Goal: Task Accomplishment & Management: Manage account settings

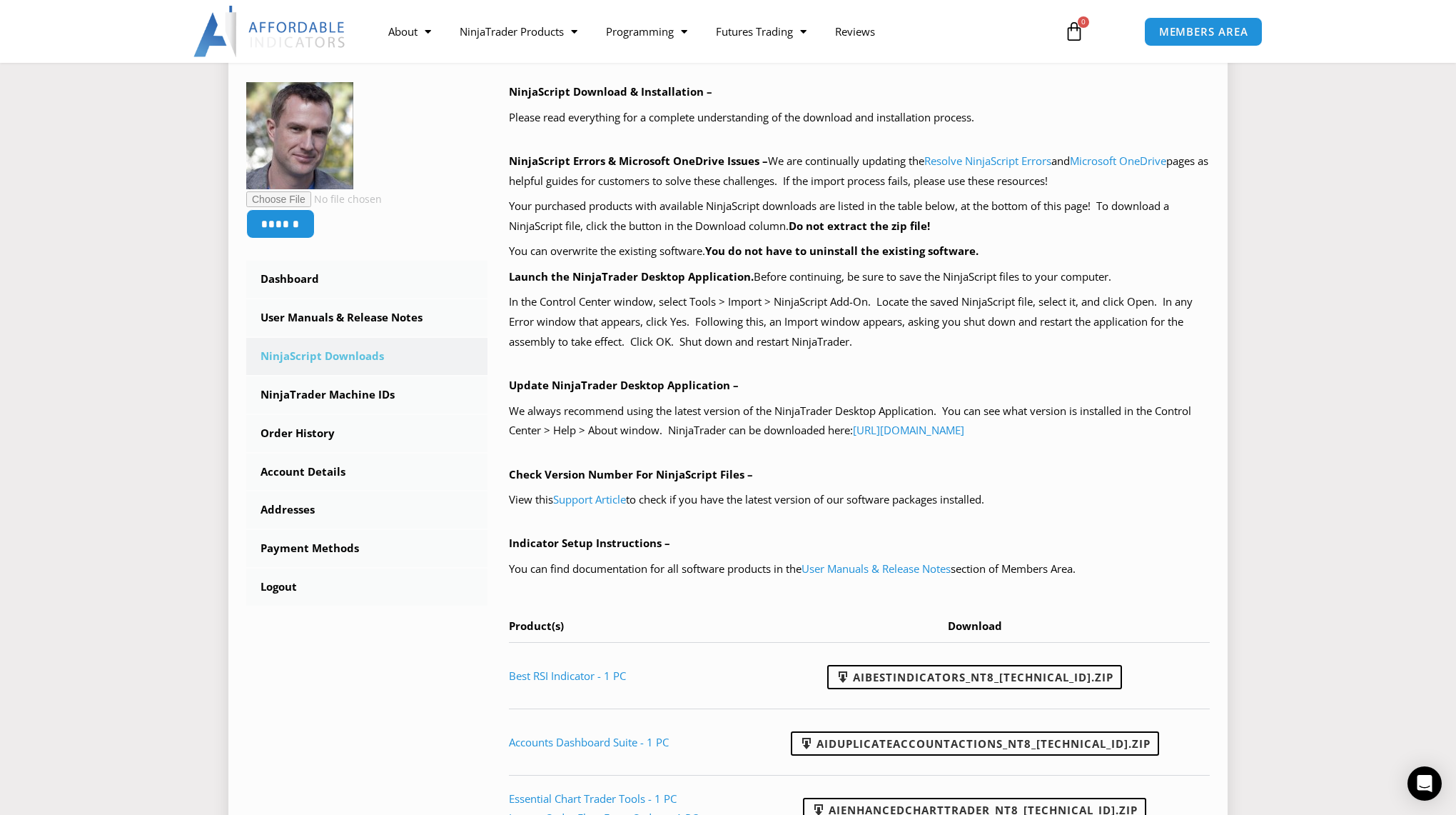
scroll to position [288, 0]
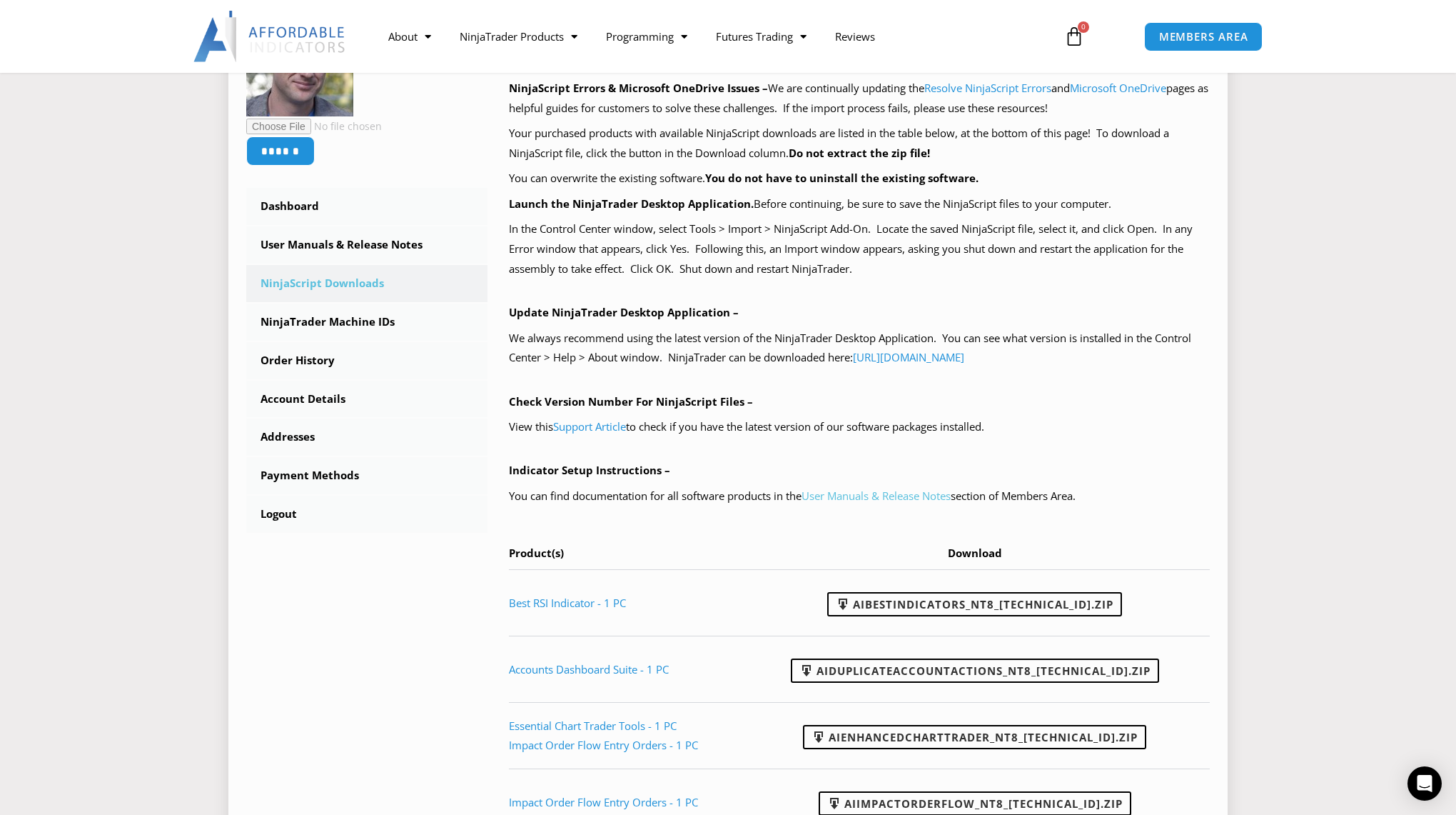
click at [841, 501] on link "User Manuals & Release Notes" at bounding box center [876, 496] width 149 height 14
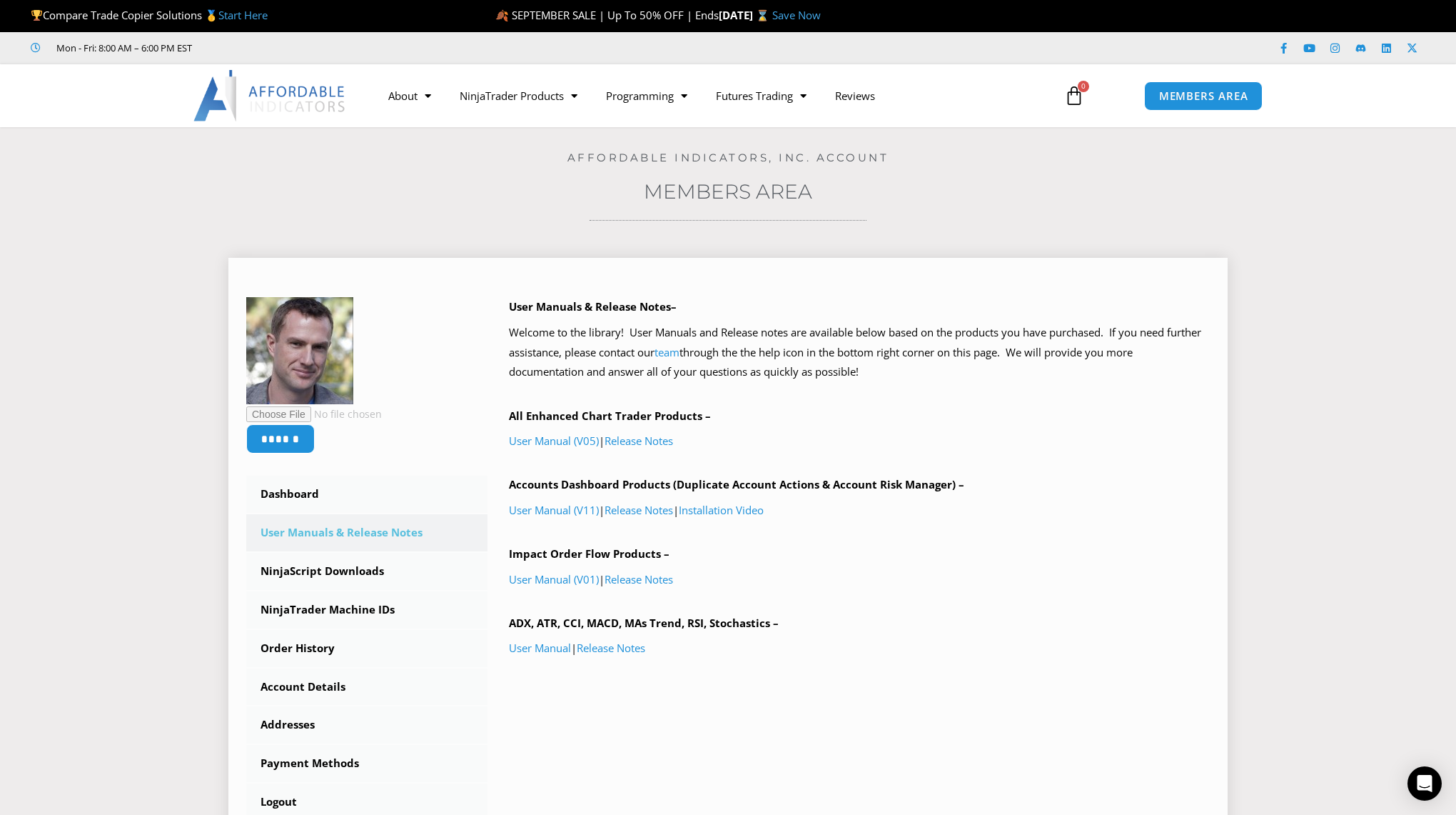
click at [1008, 359] on p "Welcome to the library! User Manuals and Release notes are available below base…" at bounding box center [859, 352] width 702 height 60
click at [842, 407] on p "All Enhanced Chart Trader Products –" at bounding box center [859, 416] width 702 height 20
click at [354, 577] on link "NinjaScript Downloads" at bounding box center [367, 571] width 241 height 37
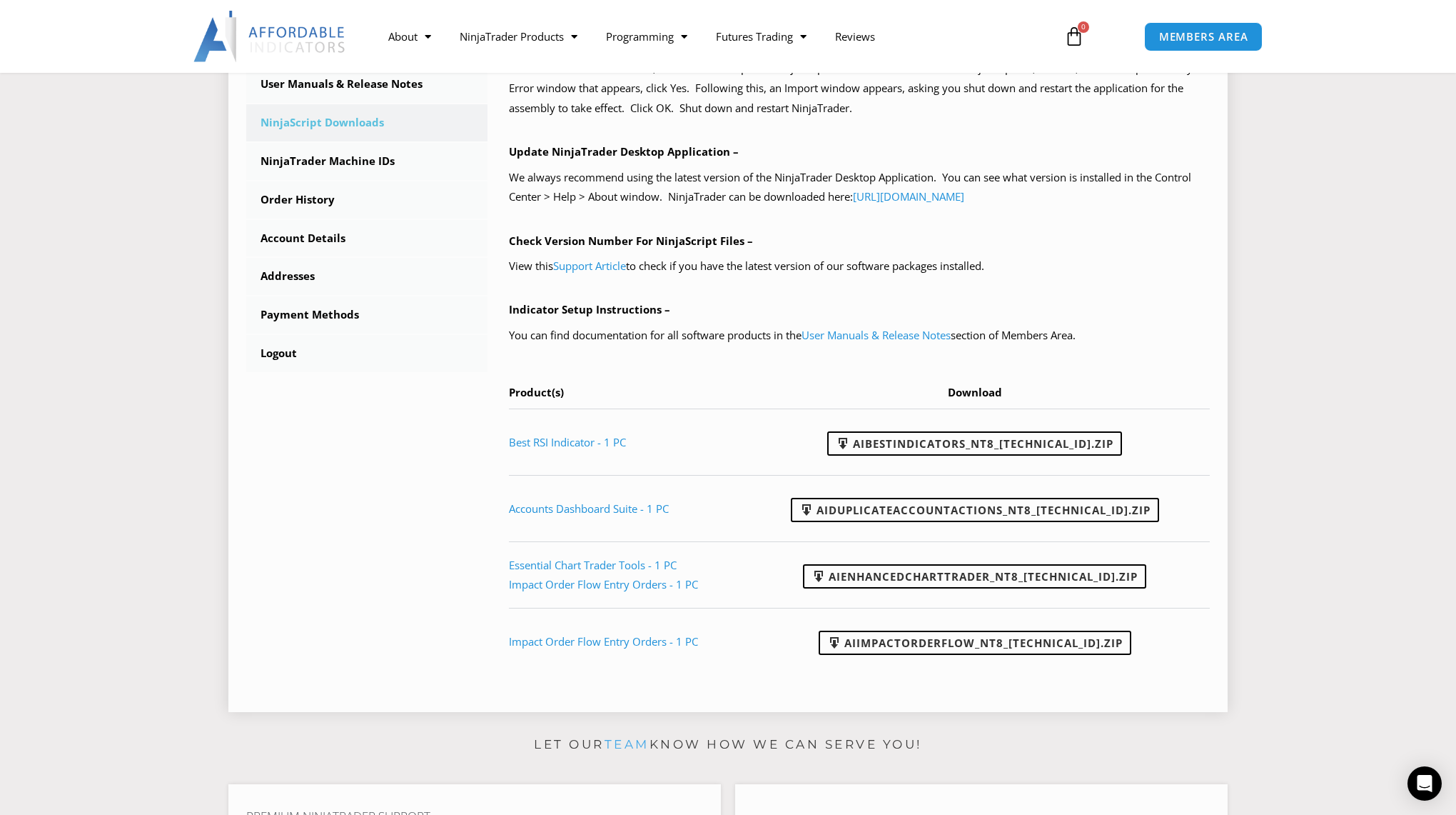
scroll to position [488, 0]
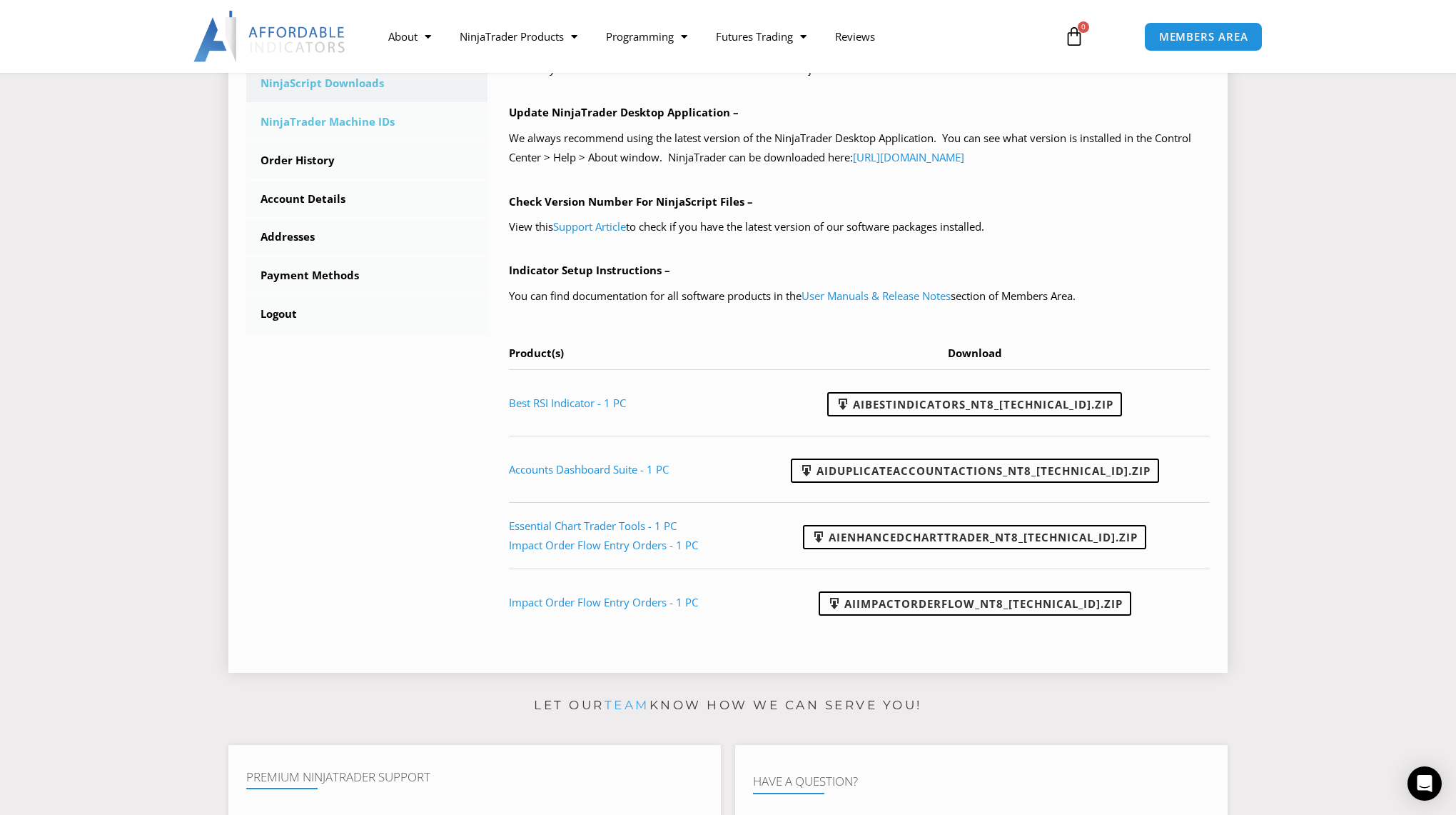
click at [343, 124] on link "NinjaTrader Machine IDs" at bounding box center [367, 122] width 241 height 37
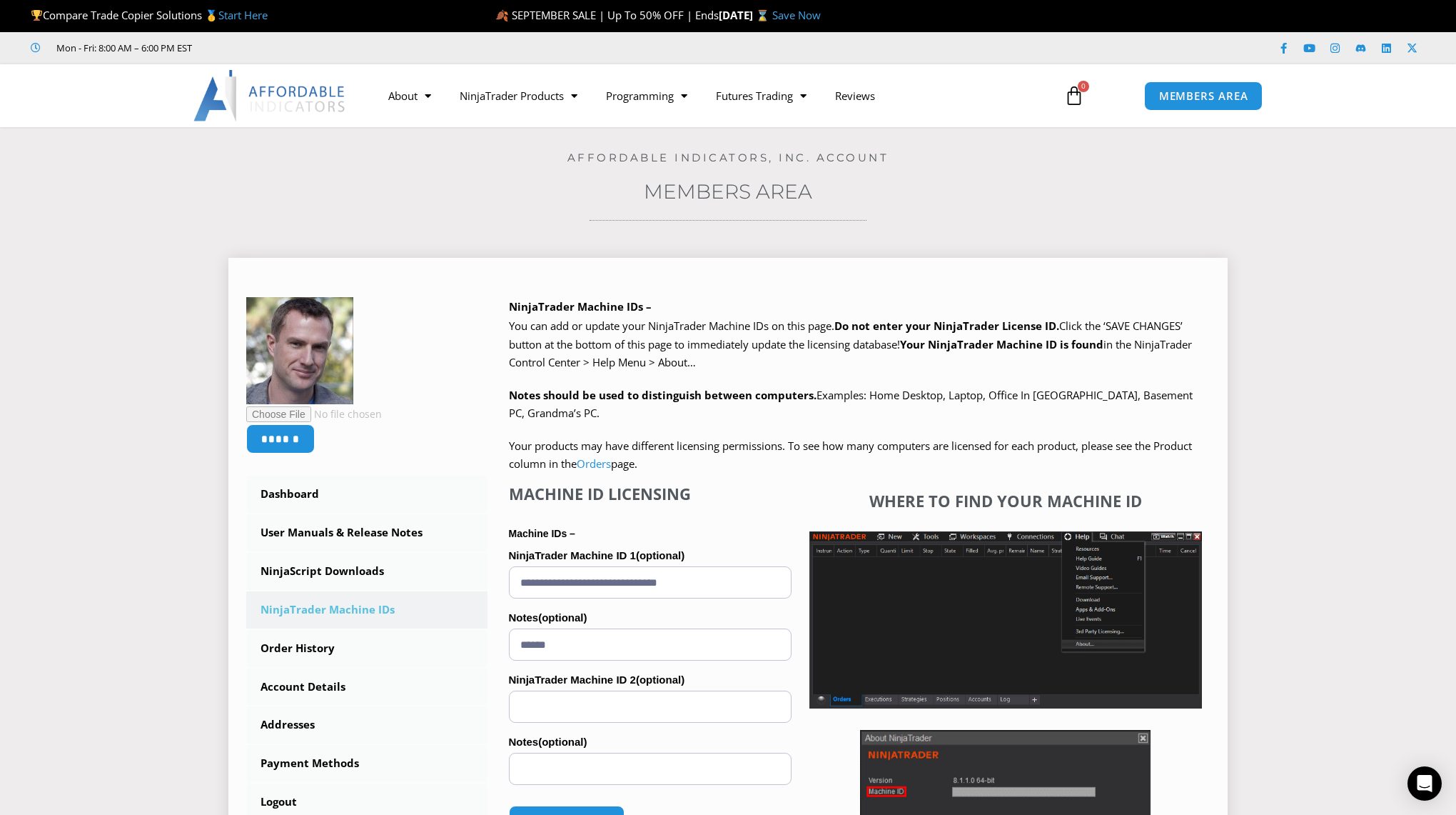
click at [663, 585] on input "**********" at bounding box center [650, 582] width 282 height 32
paste input "text"
type input "**********"
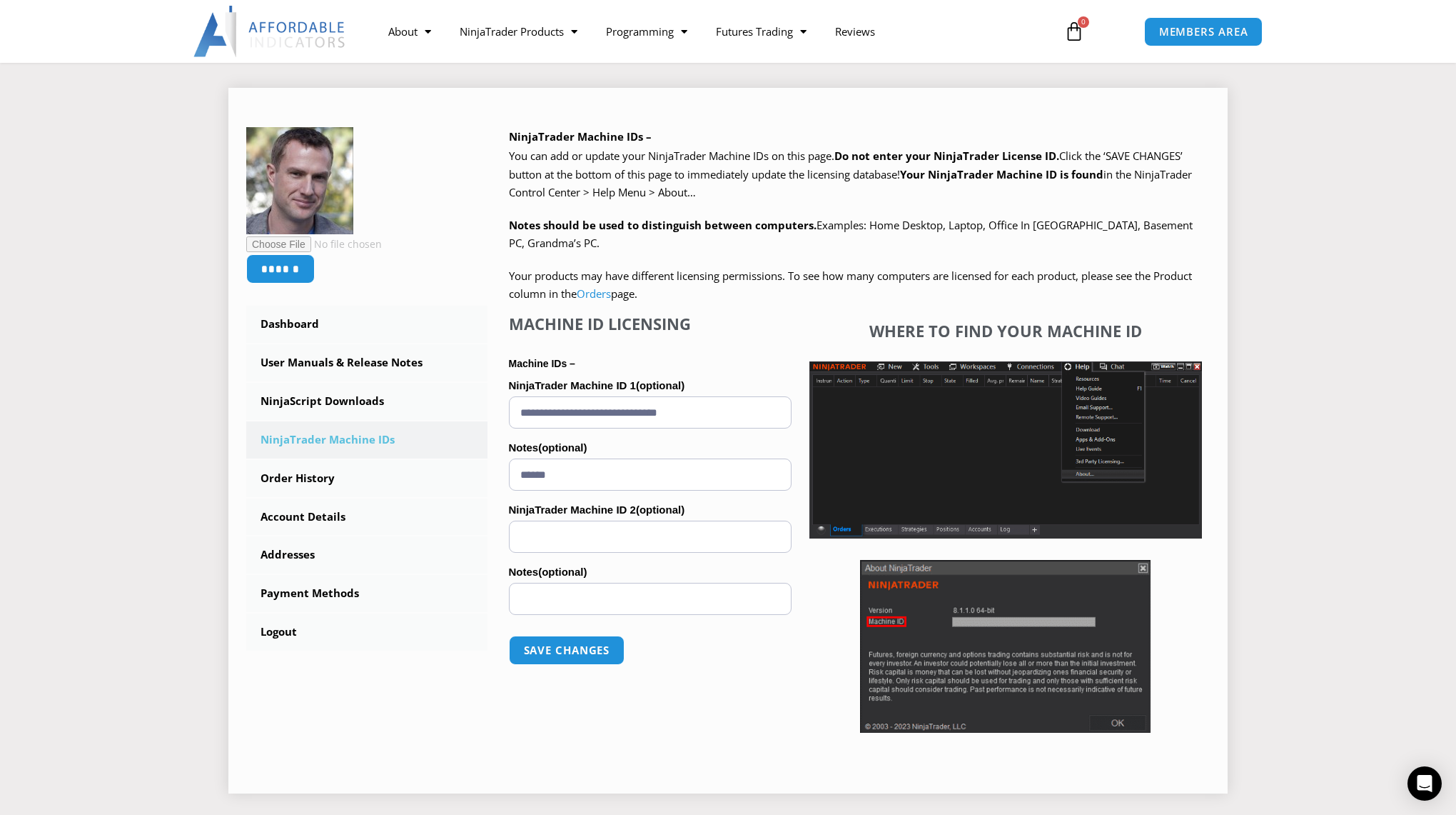
scroll to position [220, 0]
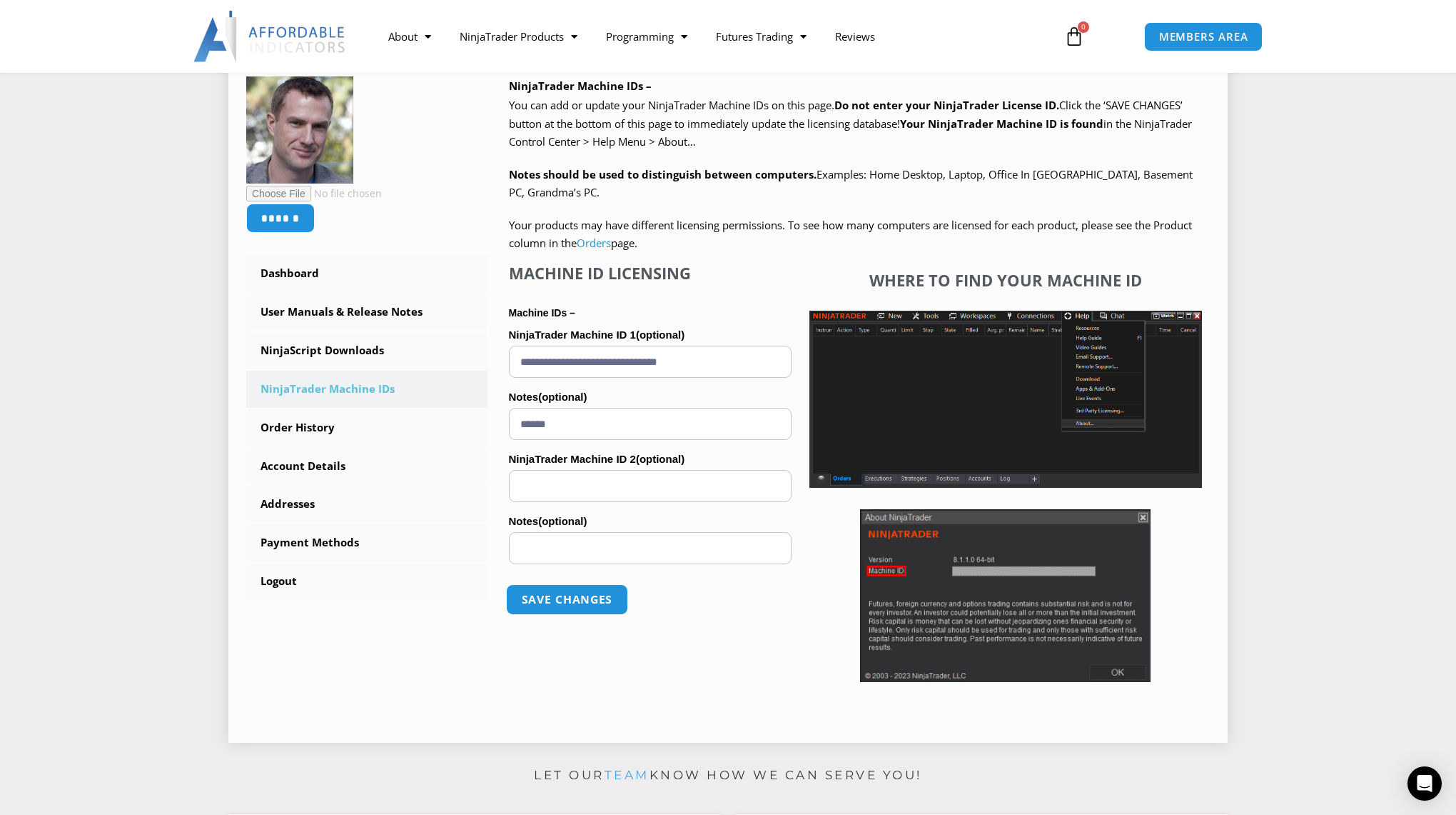
type input "******"
click at [598, 607] on button "Save changes" at bounding box center [567, 599] width 122 height 31
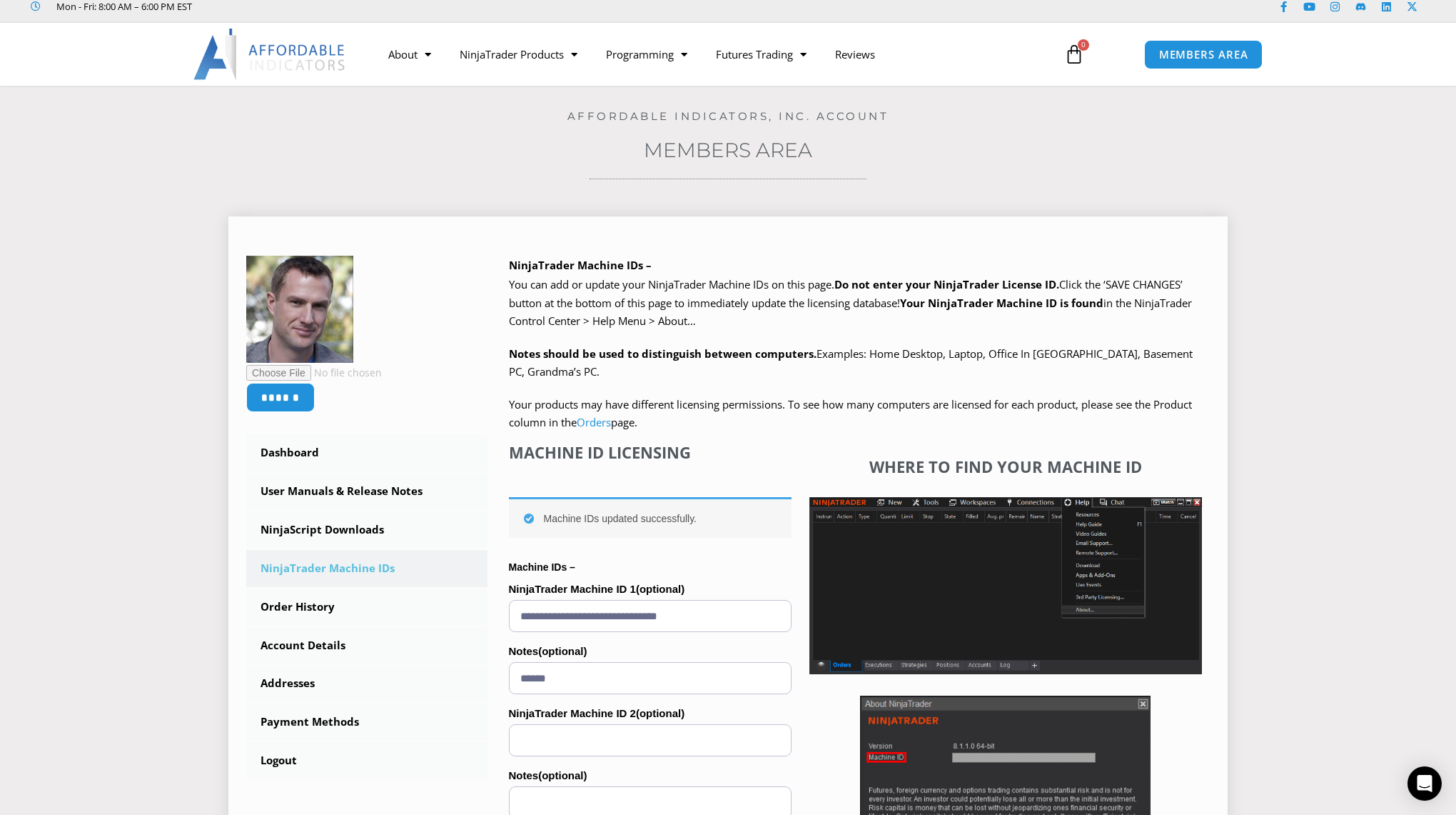
scroll to position [44, 0]
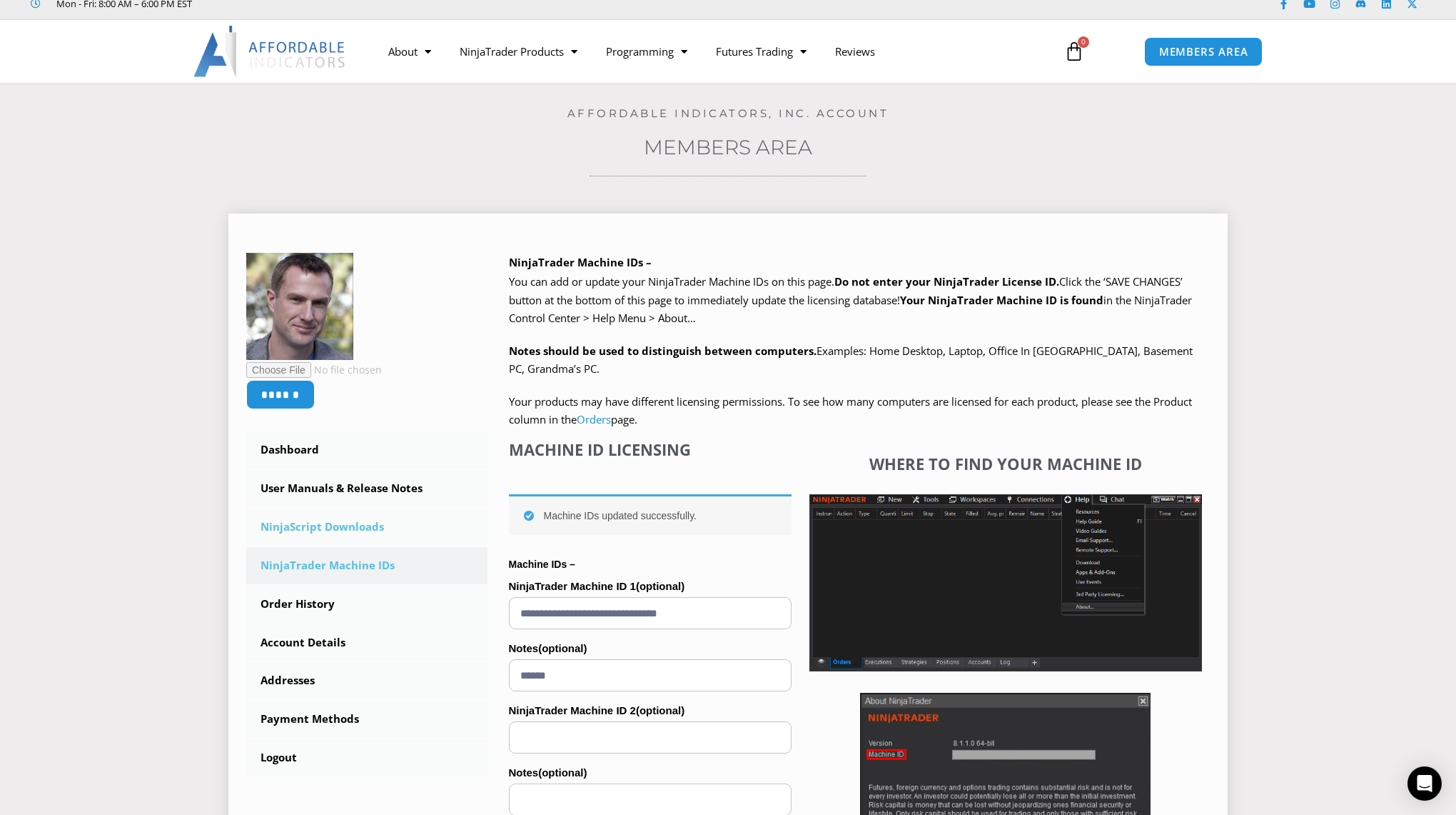
click at [369, 529] on link "NinjaScript Downloads" at bounding box center [367, 526] width 241 height 37
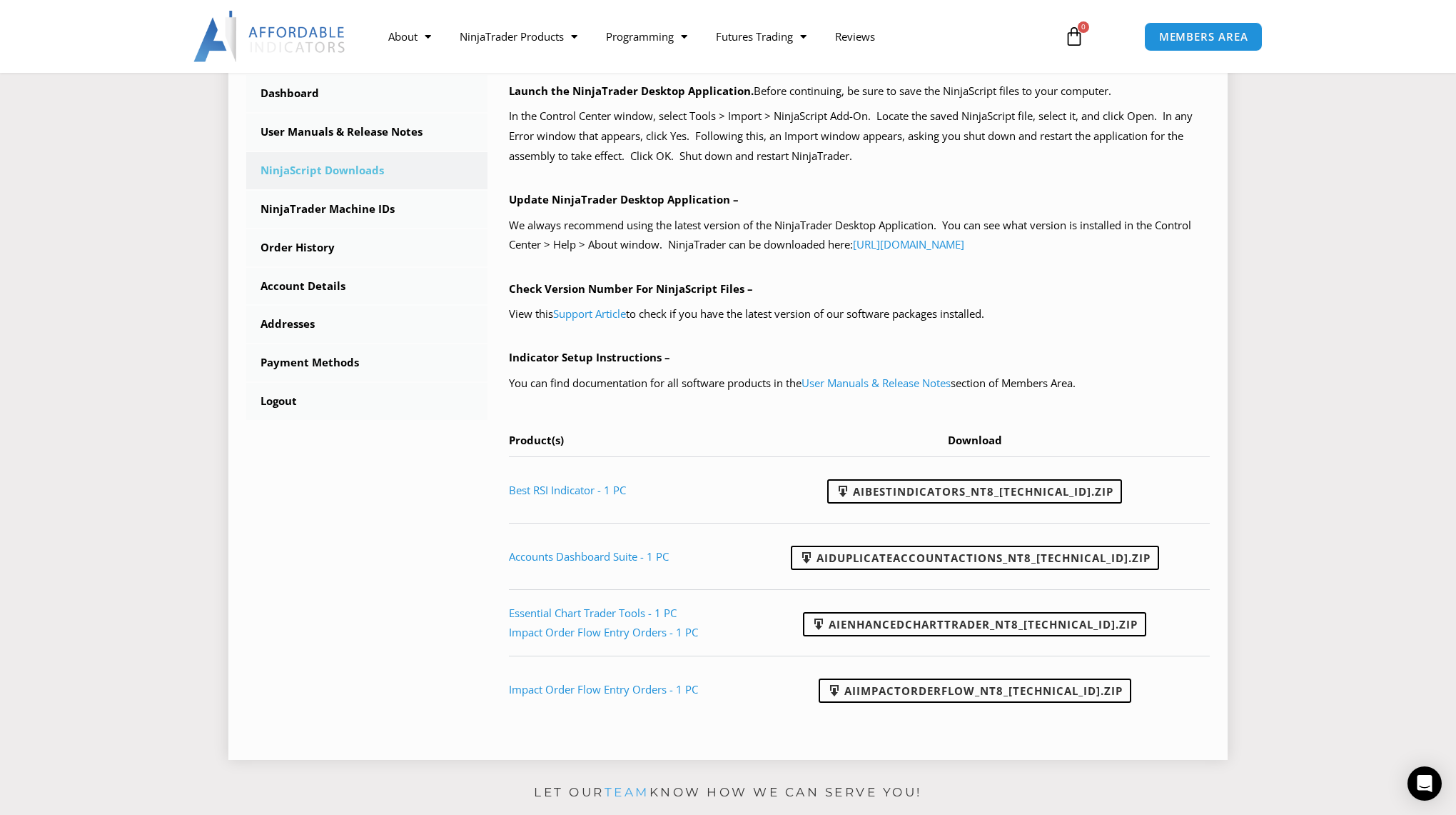
scroll to position [559, 0]
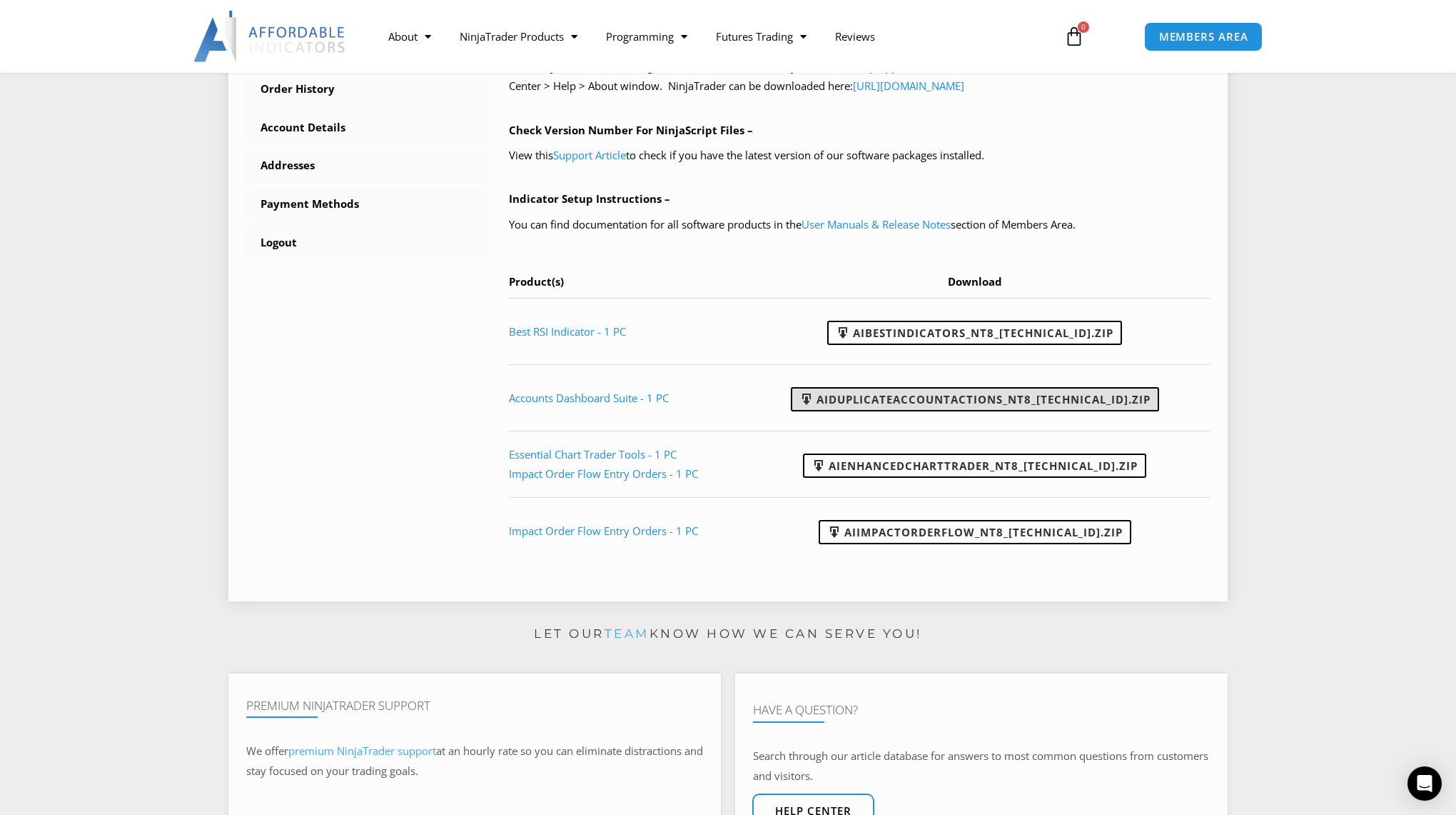
click at [1013, 395] on link "AIDuplicateAccountActions_NT8_[TECHNICAL_ID].zip" at bounding box center [975, 398] width 369 height 24
click at [1019, 431] on td "AIEnhancedChartTrader_NT8_[TECHNICAL_ID].zip" at bounding box center [980, 464] width 459 height 67
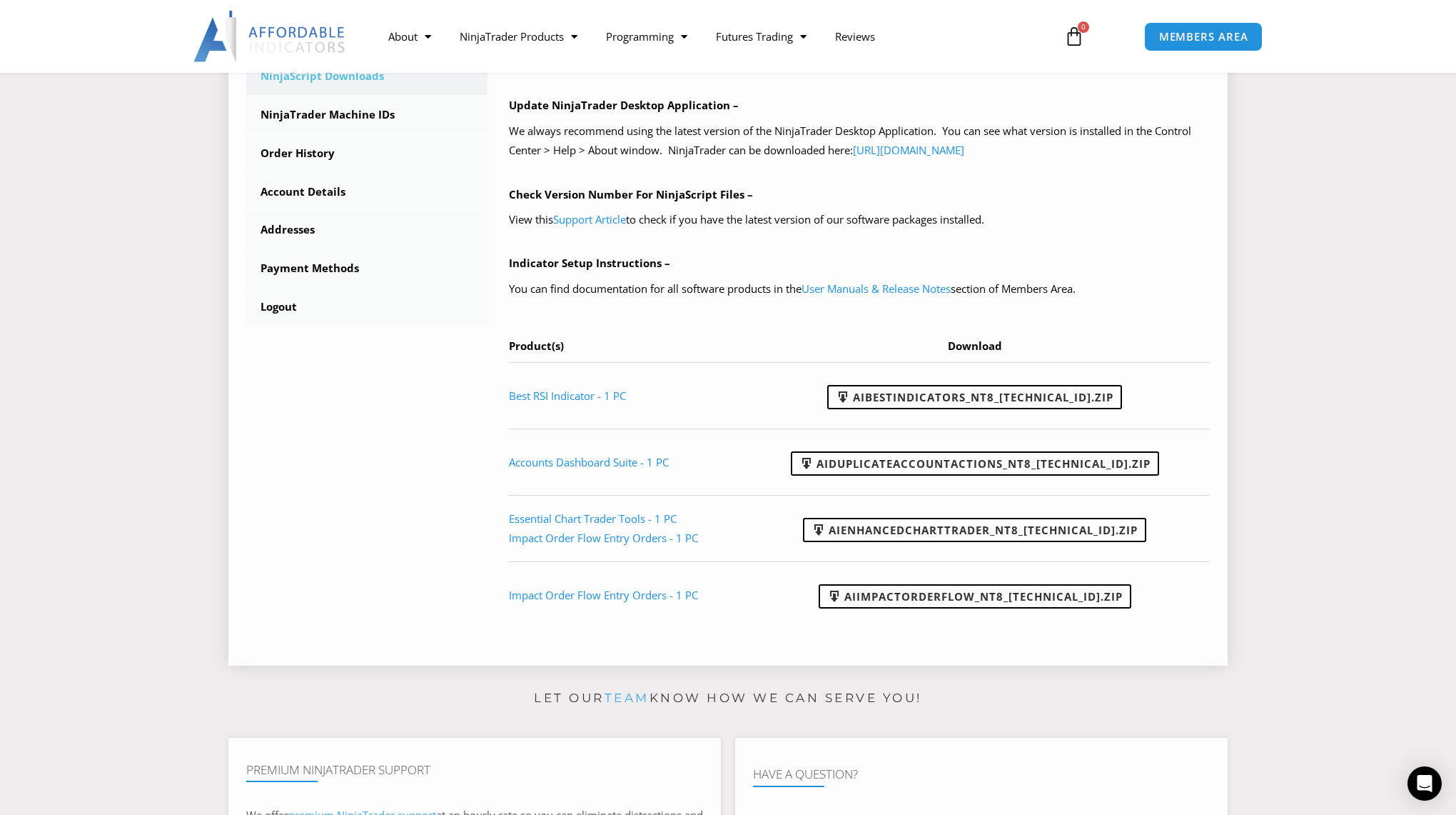
scroll to position [488, 0]
